Goal: Check status: Check status

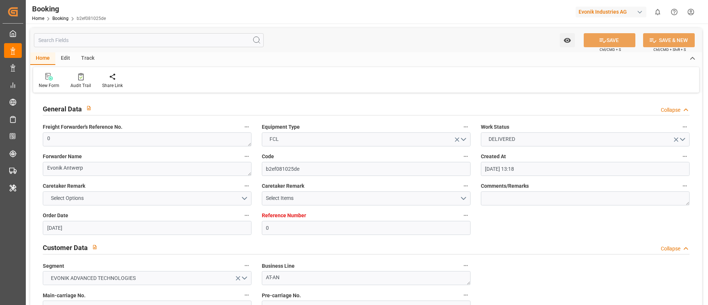
scroll to position [1273, 0]
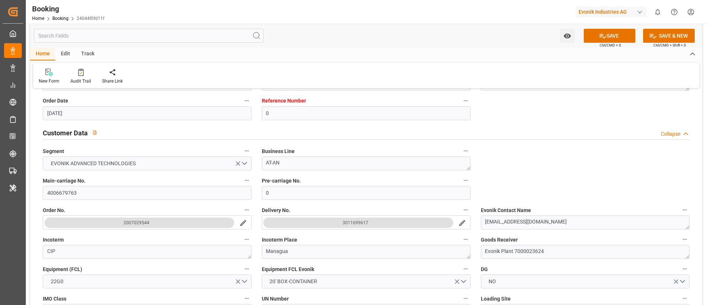
scroll to position [115, 0]
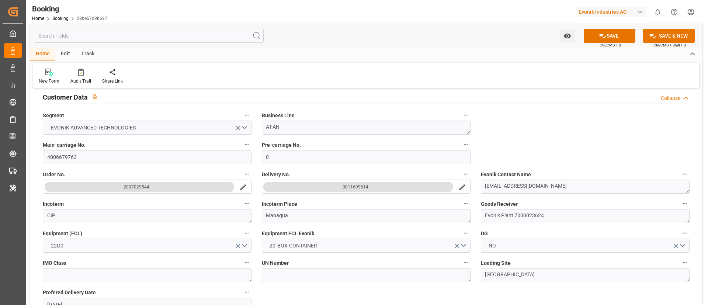
scroll to position [141, 0]
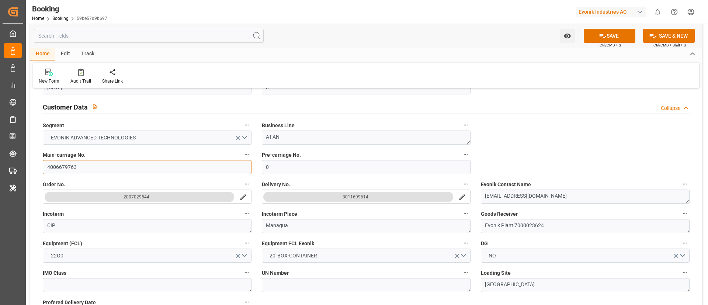
click at [152, 170] on input "4006679763" at bounding box center [147, 167] width 209 height 14
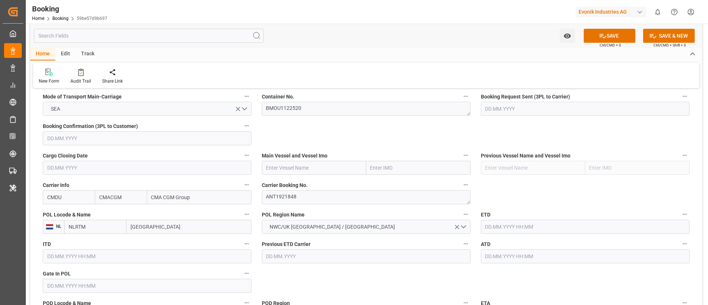
scroll to position [478, 0]
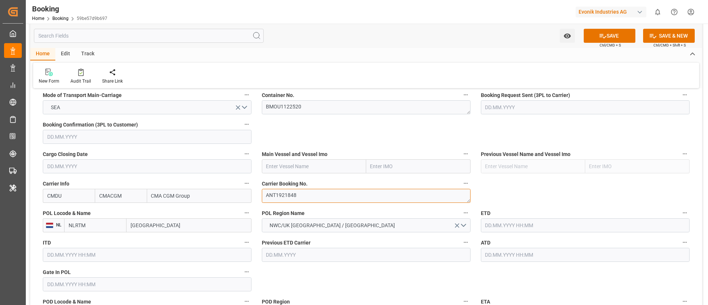
click at [323, 194] on textarea "ANT1921848" at bounding box center [366, 196] width 209 height 14
